Goal: Task Accomplishment & Management: Use online tool/utility

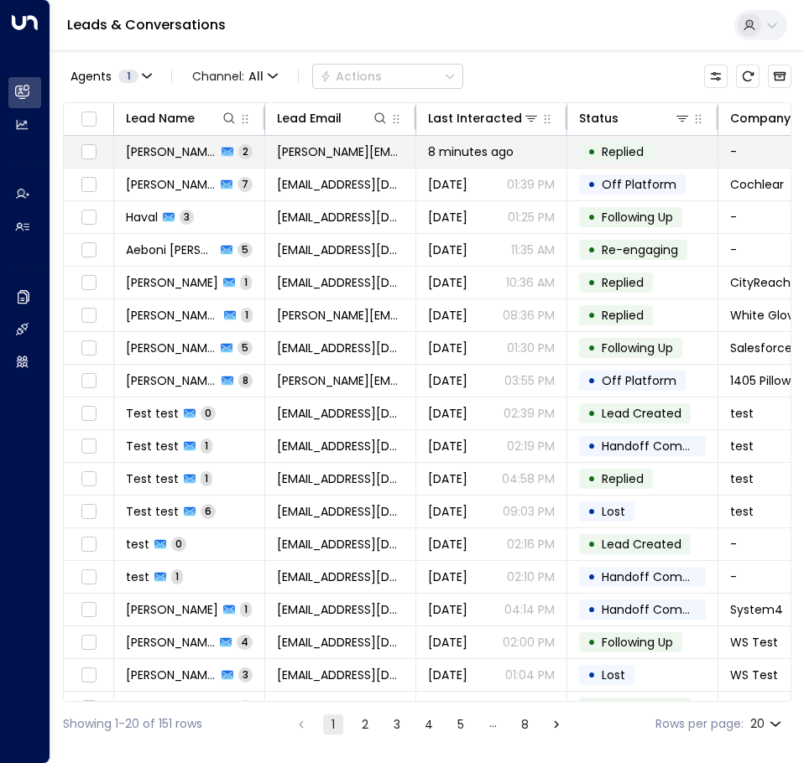
click at [188, 163] on td "[PERSON_NAME] 2" at bounding box center [189, 152] width 151 height 32
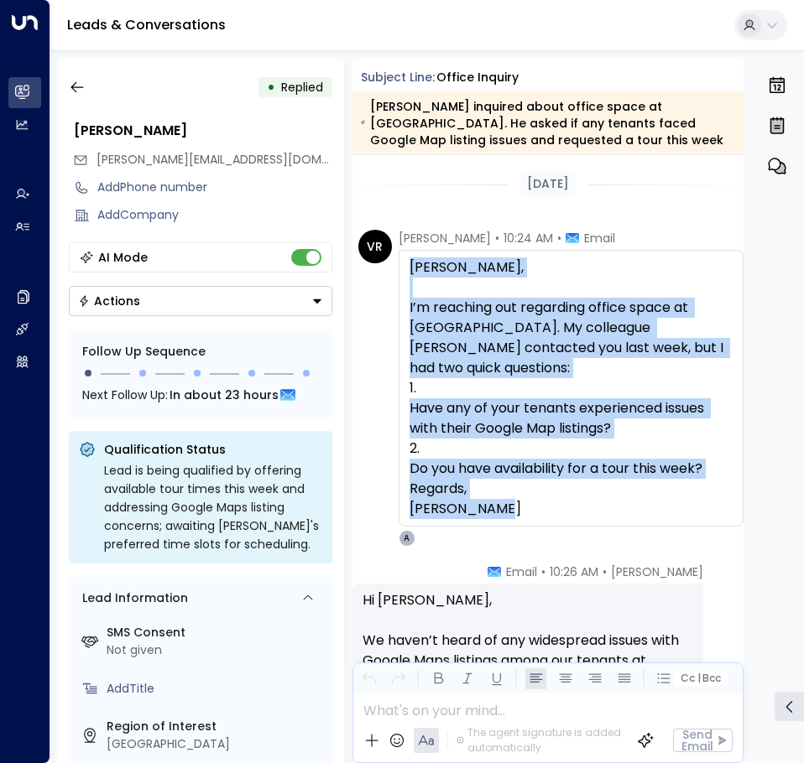
drag, startPoint x: 513, startPoint y: 509, endPoint x: 407, endPoint y: 268, distance: 264.1
click at [407, 268] on div "[PERSON_NAME], I’m reaching out regarding office space at [GEOGRAPHIC_DATA]. My…" at bounding box center [572, 388] width 346 height 277
copy div "[PERSON_NAME], I’m reaching out regarding office space at [GEOGRAPHIC_DATA]. My…"
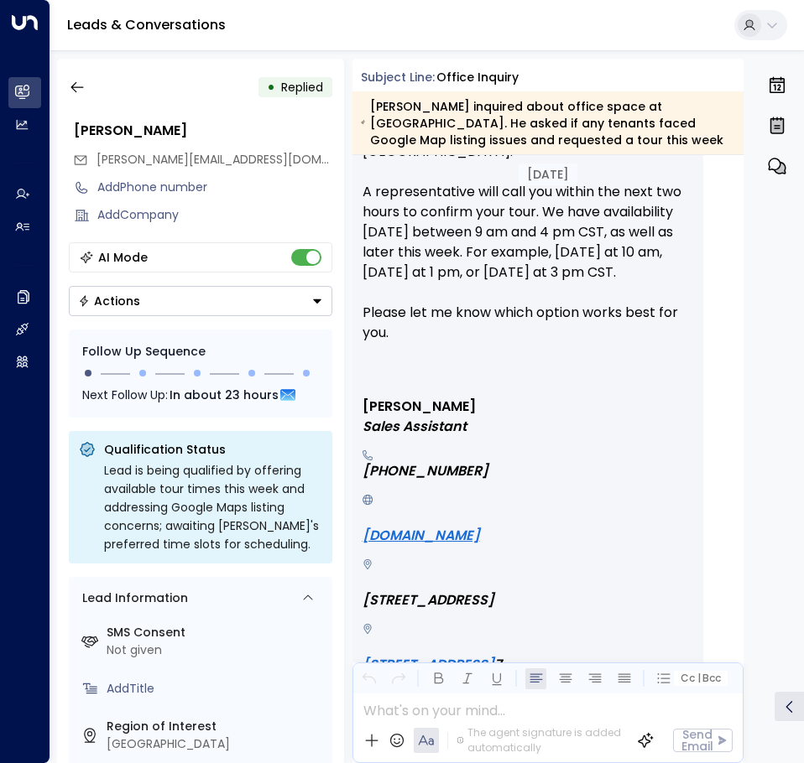
scroll to position [529, 0]
